Goal: Transaction & Acquisition: Download file/media

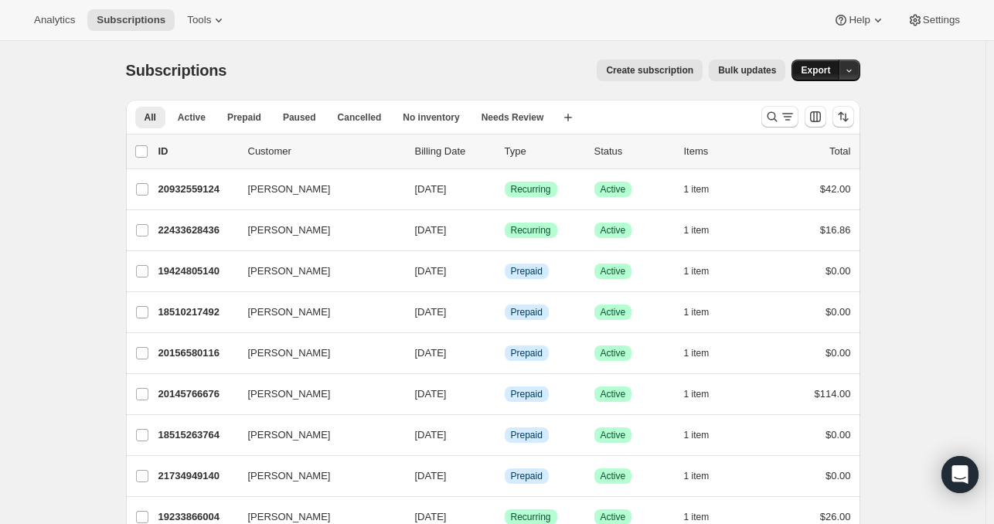
click at [802, 67] on button "Export" at bounding box center [815, 70] width 48 height 22
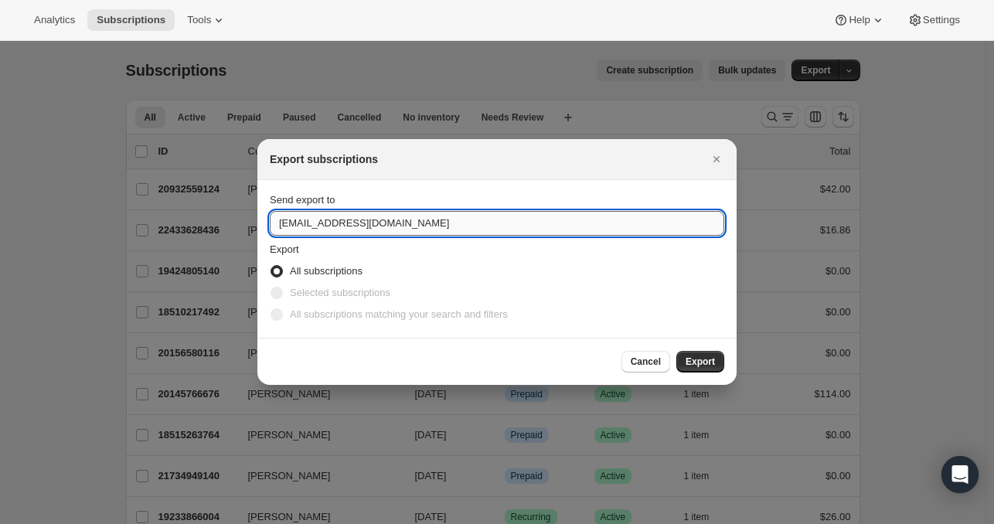
click at [472, 222] on input "[EMAIL_ADDRESS][DOMAIN_NAME]" at bounding box center [497, 223] width 454 height 25
type input "[EMAIL_ADDRESS][DOMAIN_NAME]"
click at [692, 357] on span "Export" at bounding box center [699, 361] width 29 height 12
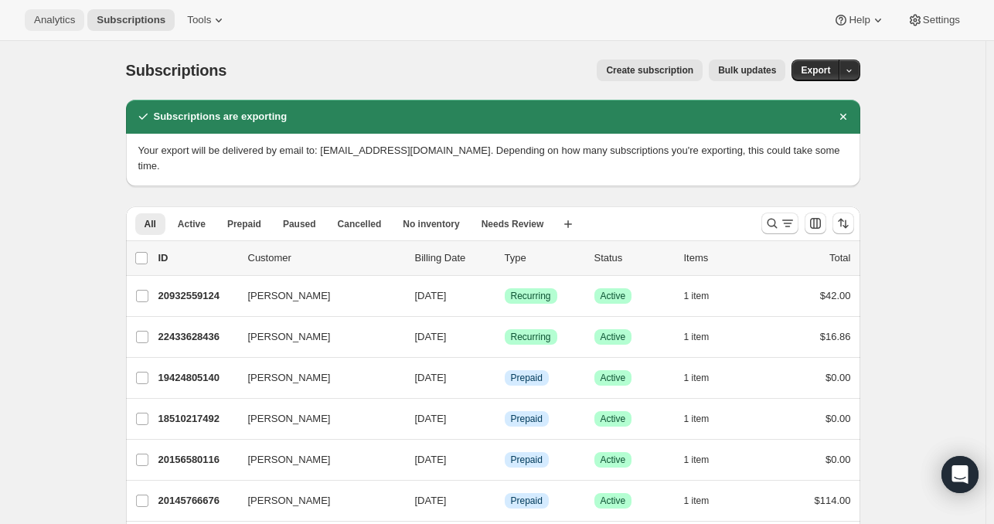
click at [40, 16] on span "Analytics" at bounding box center [54, 20] width 41 height 12
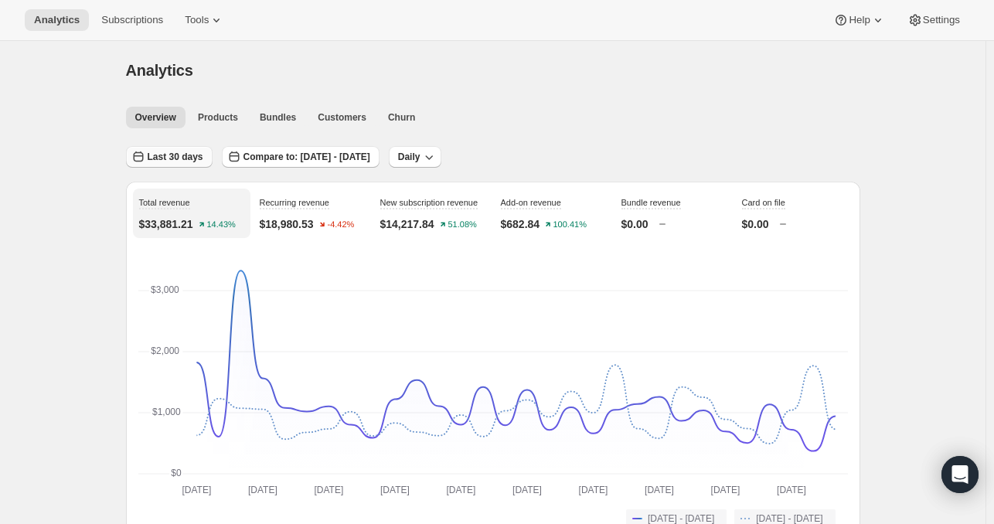
click at [167, 157] on span "Last 30 days" at bounding box center [176, 157] width 56 height 12
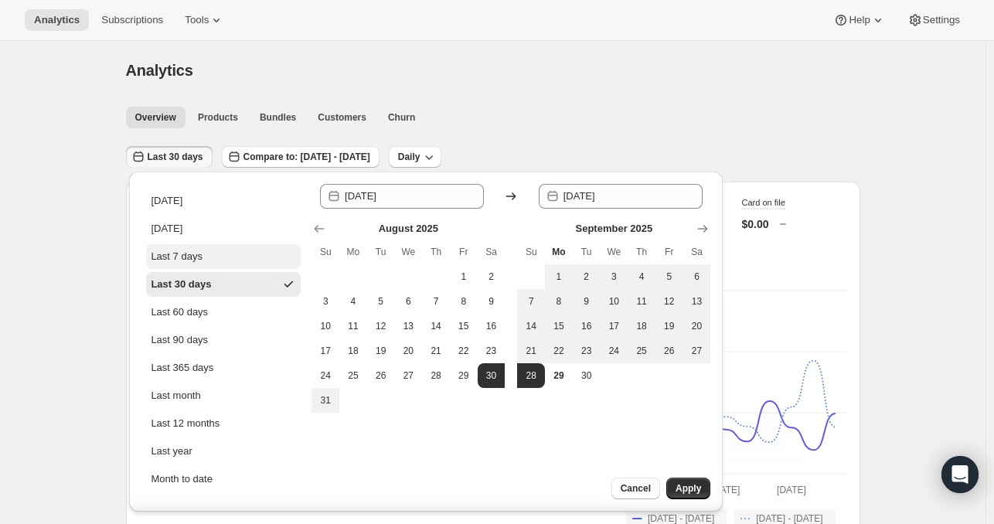
click at [225, 250] on button "Last 7 days" at bounding box center [223, 256] width 155 height 25
type input "[DATE]"
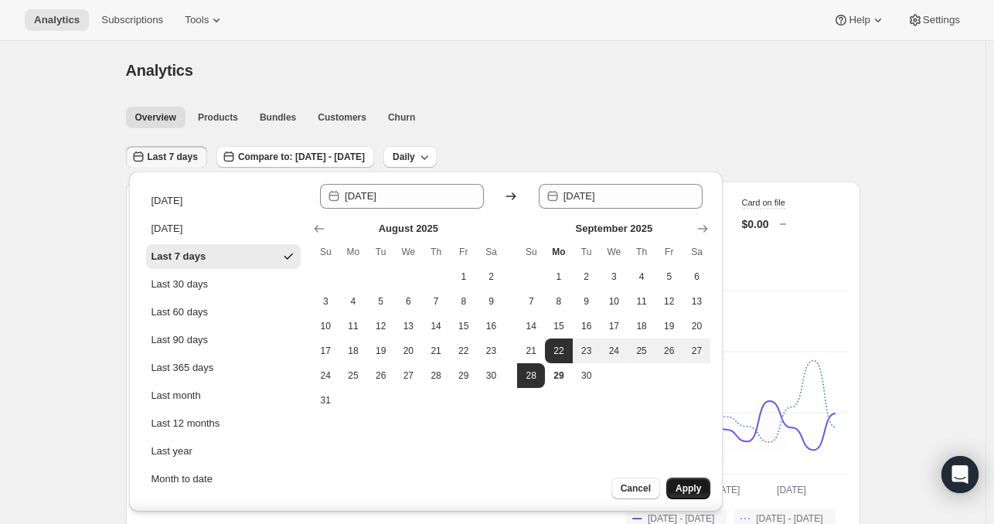
click at [691, 490] on span "Apply" at bounding box center [687, 488] width 25 height 12
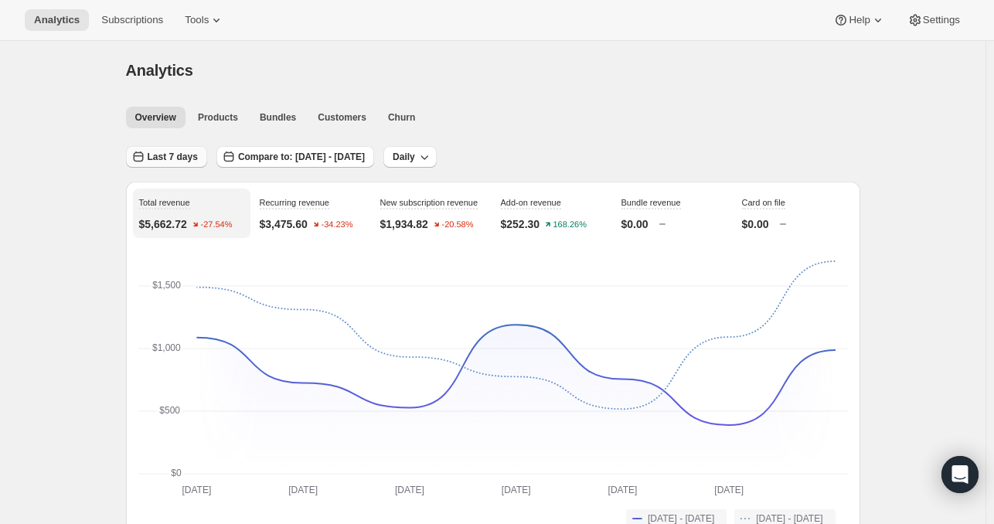
click at [178, 151] on span "Last 7 days" at bounding box center [173, 157] width 50 height 12
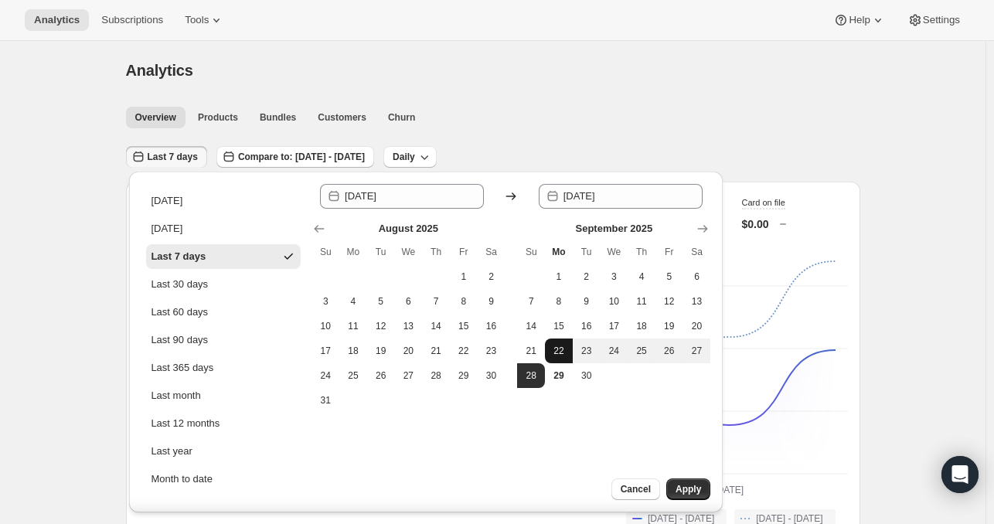
click at [563, 342] on button "22" at bounding box center [559, 350] width 28 height 25
click at [535, 373] on span "28" at bounding box center [530, 375] width 15 height 12
type input "[DATE]"
click at [687, 491] on span "Apply" at bounding box center [687, 489] width 25 height 12
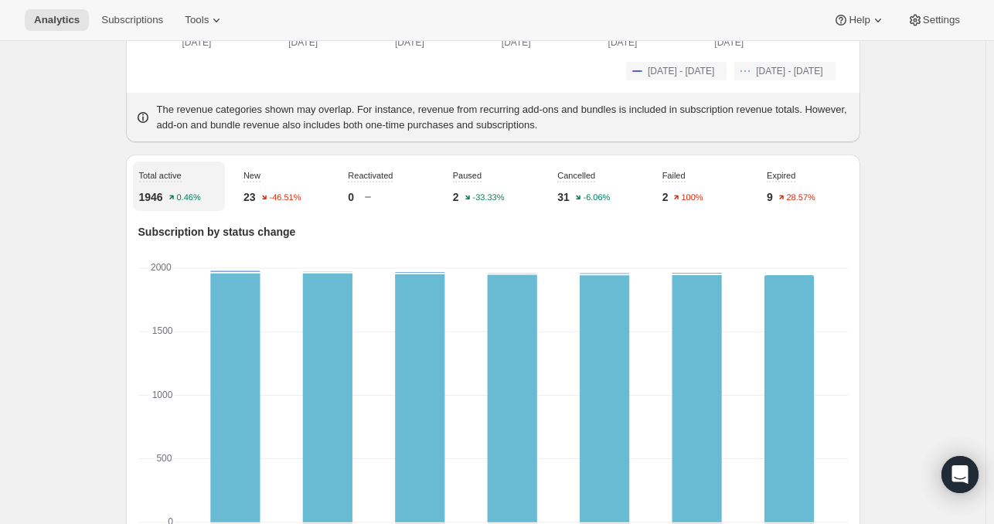
scroll to position [448, 0]
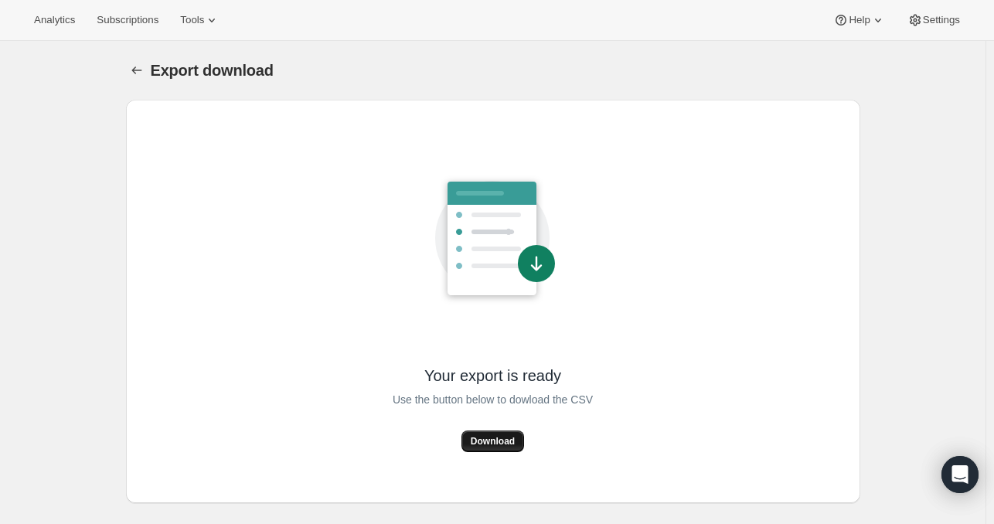
click at [472, 447] on button "Download" at bounding box center [492, 441] width 63 height 22
